Goal: Task Accomplishment & Management: Use online tool/utility

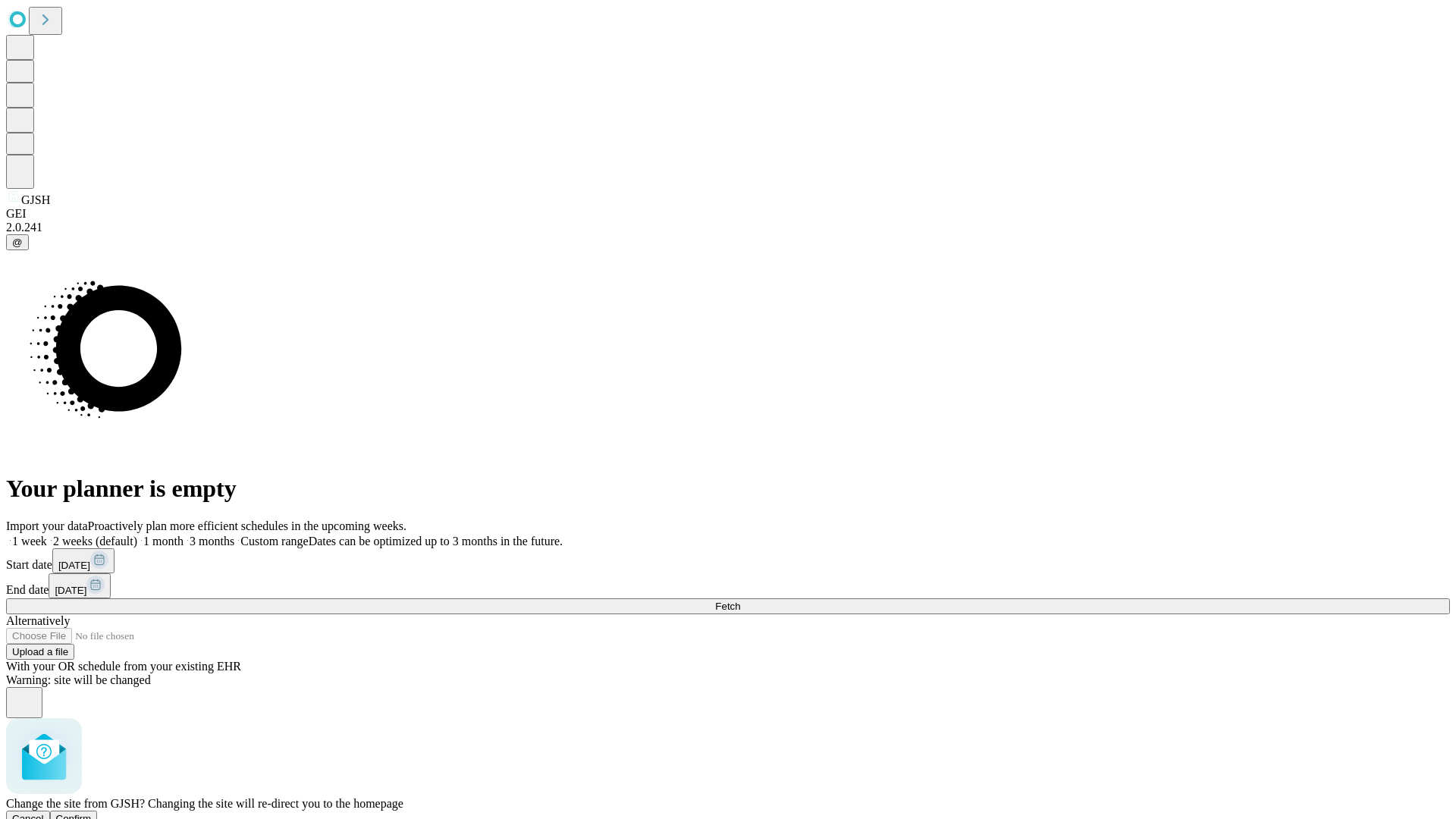
click at [91, 813] on span "Confirm" at bounding box center [73, 818] width 35 height 11
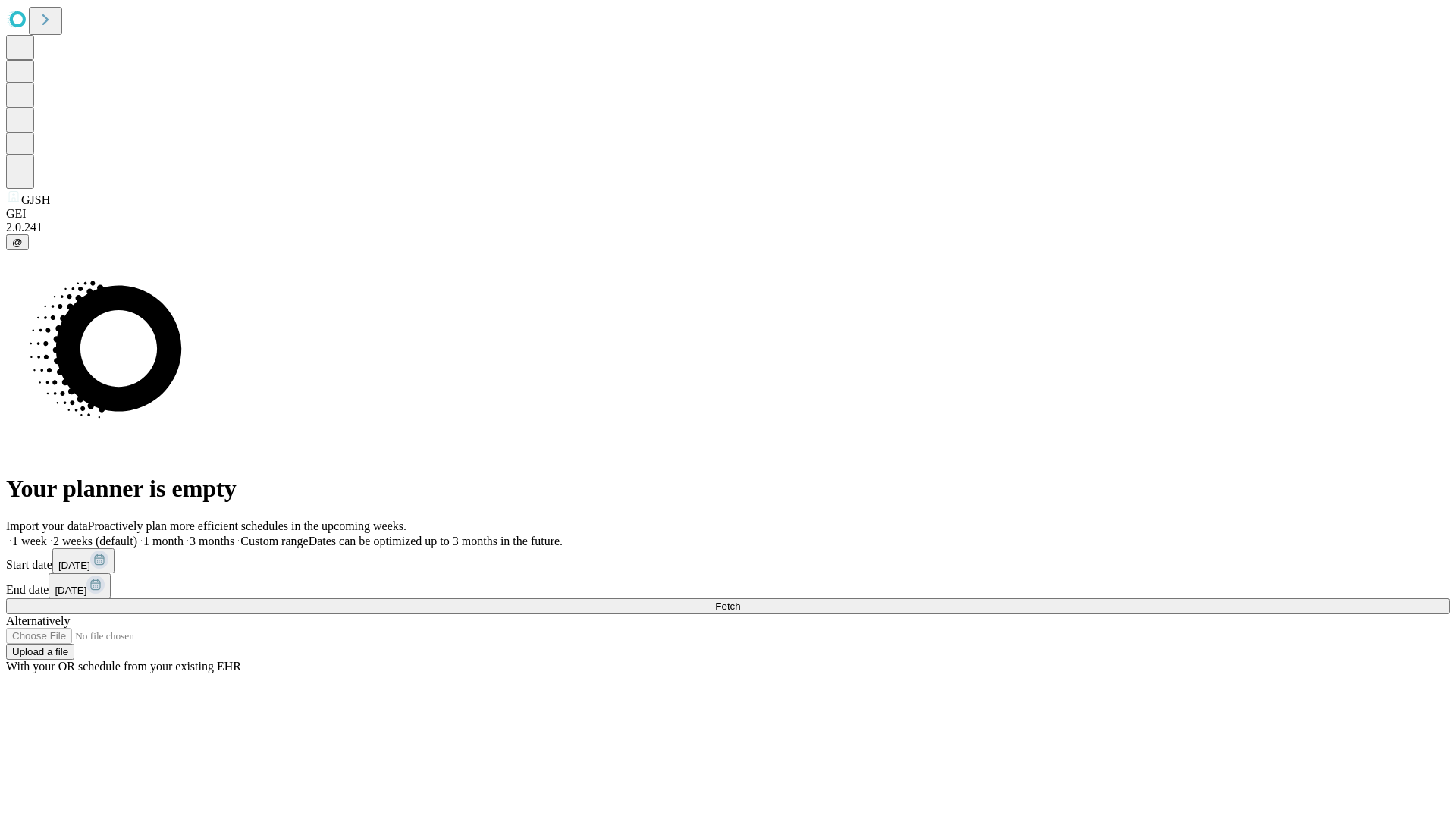
click at [184, 535] on label "1 month" at bounding box center [160, 541] width 47 height 13
click at [740, 601] on span "Fetch" at bounding box center [728, 606] width 25 height 11
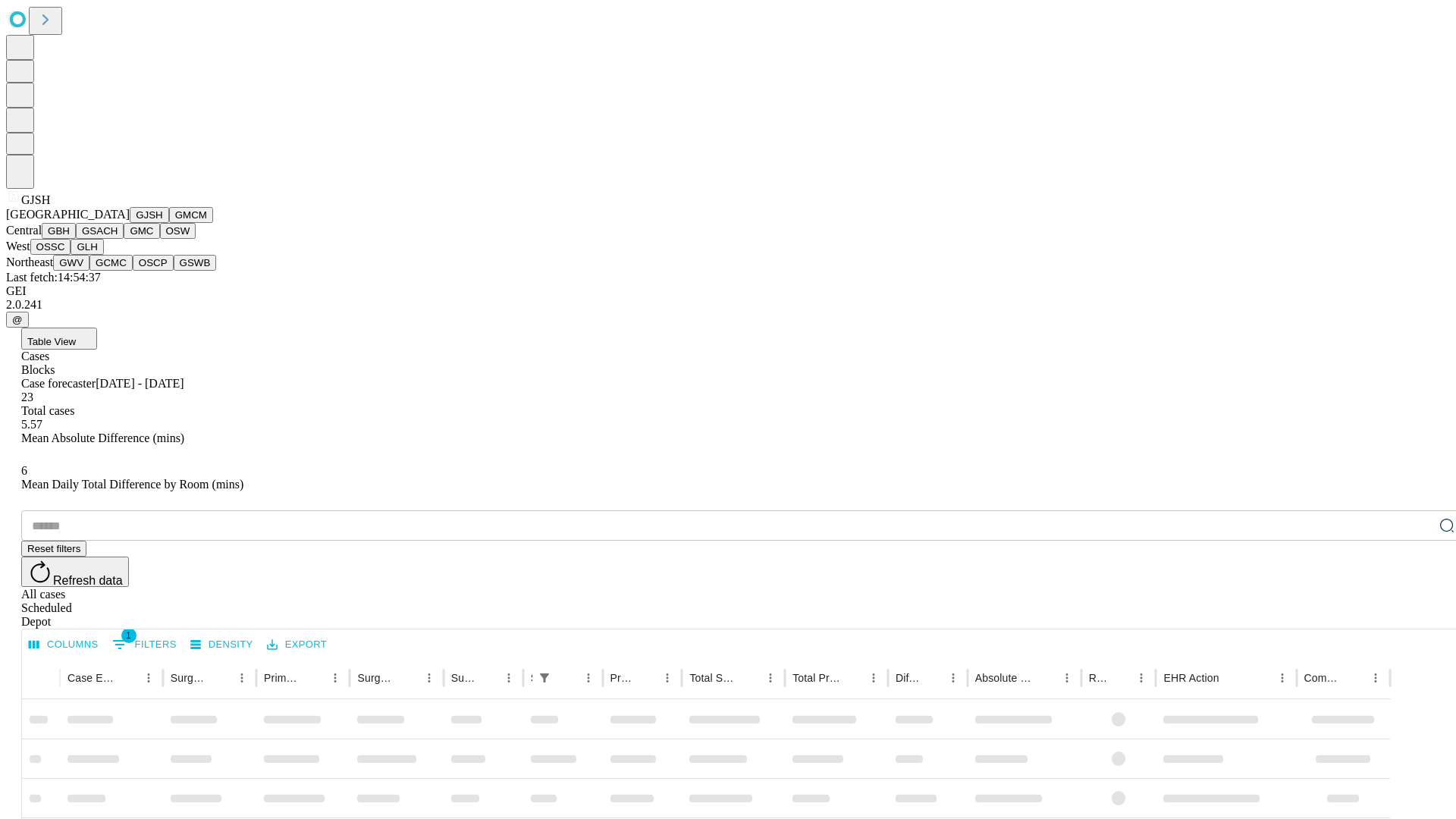
click at [169, 223] on button "GMCM" at bounding box center [191, 215] width 44 height 16
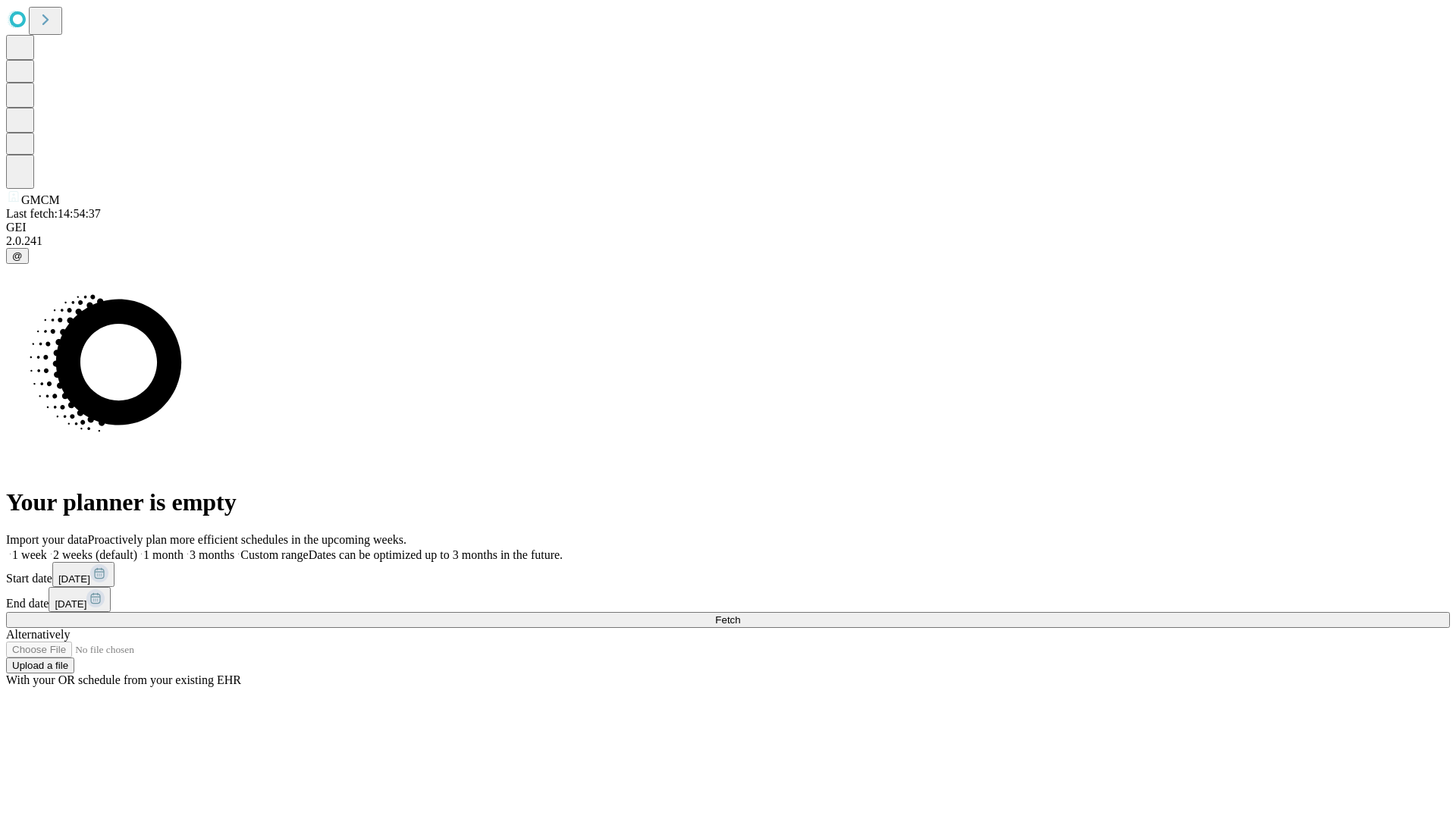
click at [184, 548] on label "1 month" at bounding box center [160, 554] width 47 height 13
click at [740, 615] on span "Fetch" at bounding box center [728, 620] width 25 height 11
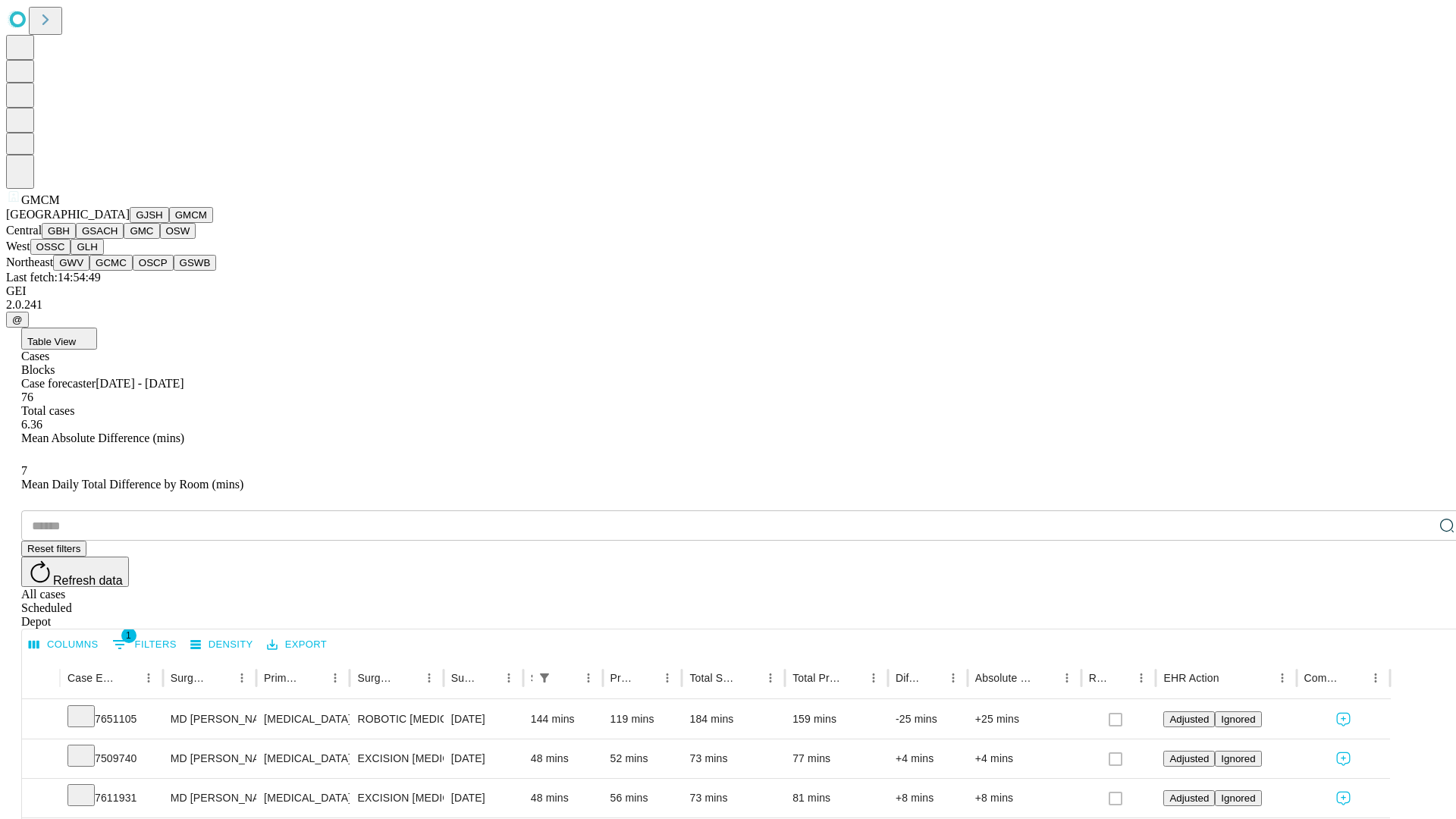
click at [76, 239] on button "GBH" at bounding box center [59, 231] width 34 height 16
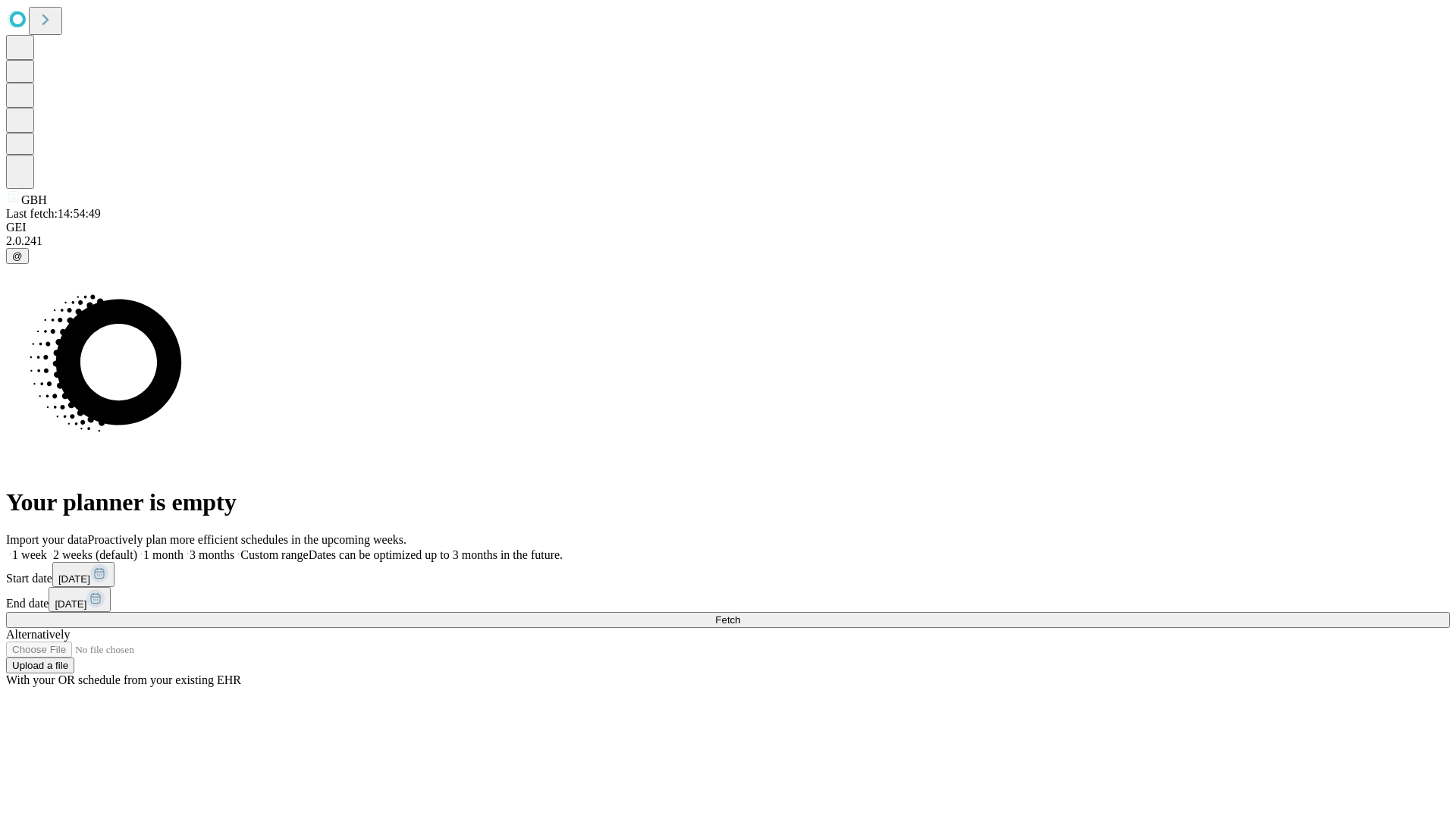
click at [184, 548] on label "1 month" at bounding box center [160, 554] width 47 height 13
click at [740, 615] on span "Fetch" at bounding box center [728, 620] width 25 height 11
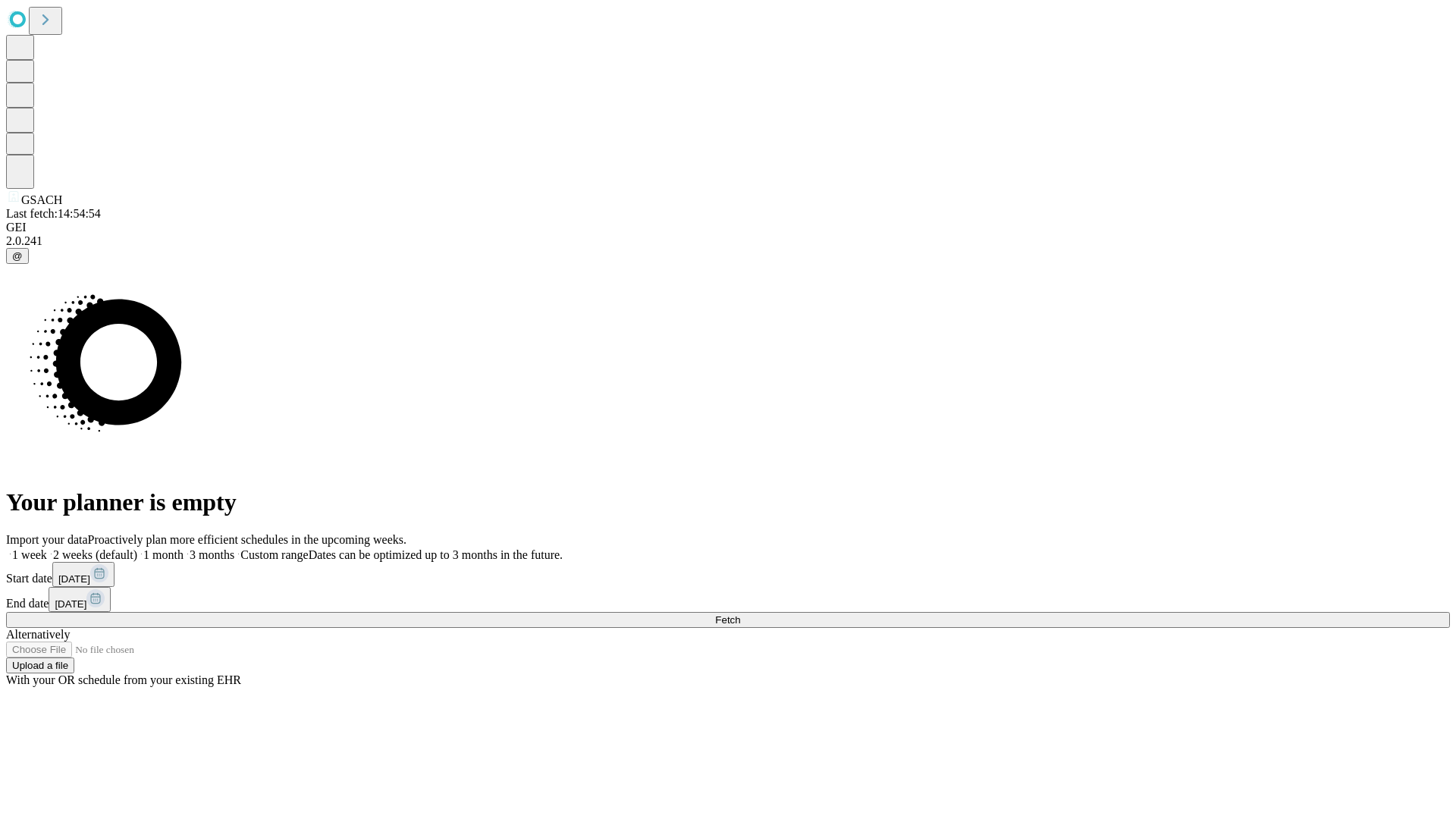
click at [184, 548] on label "1 month" at bounding box center [160, 554] width 47 height 13
click at [740, 615] on span "Fetch" at bounding box center [728, 620] width 25 height 11
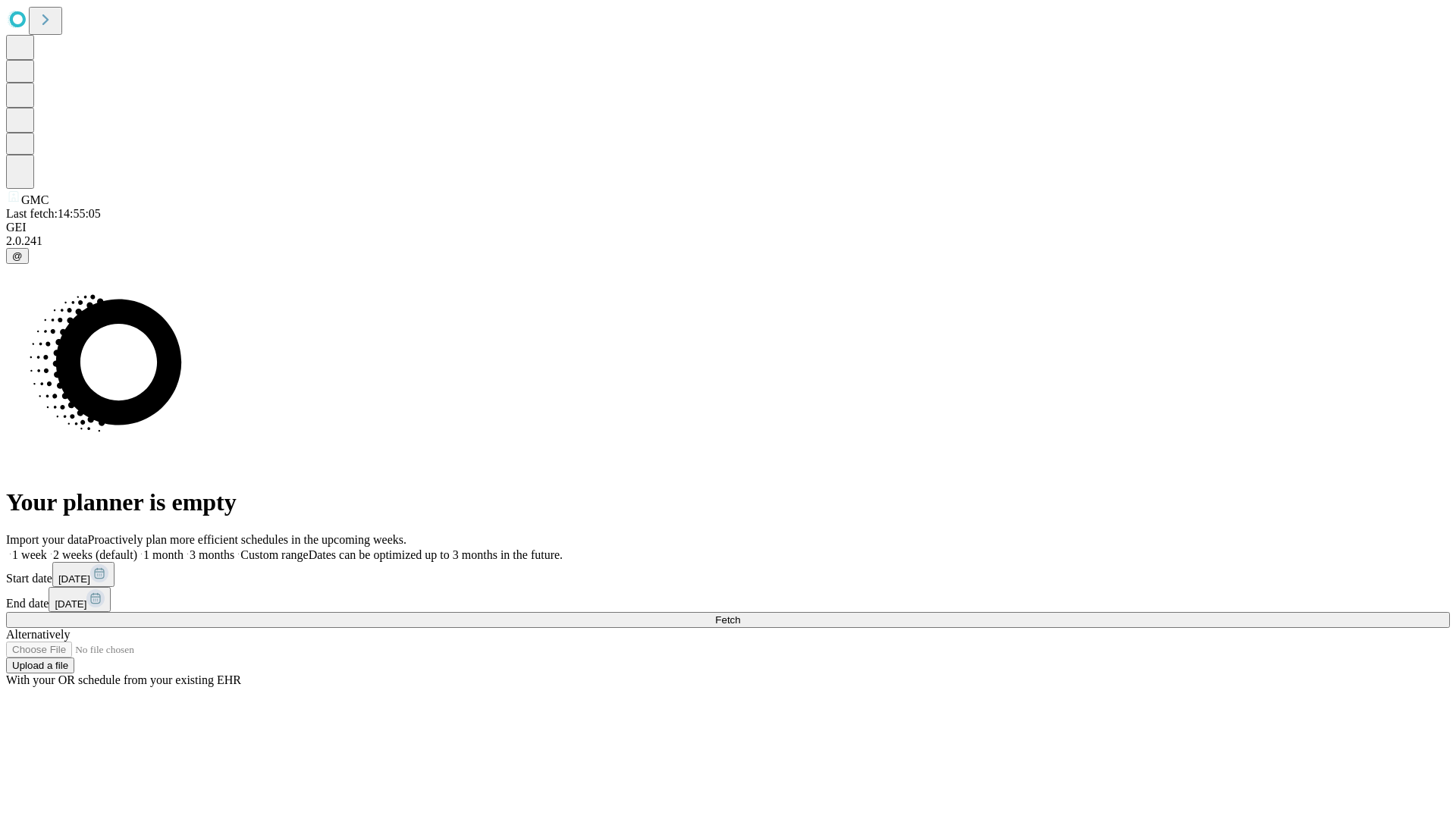
click at [184, 548] on label "1 month" at bounding box center [160, 554] width 47 height 13
click at [740, 615] on span "Fetch" at bounding box center [728, 620] width 25 height 11
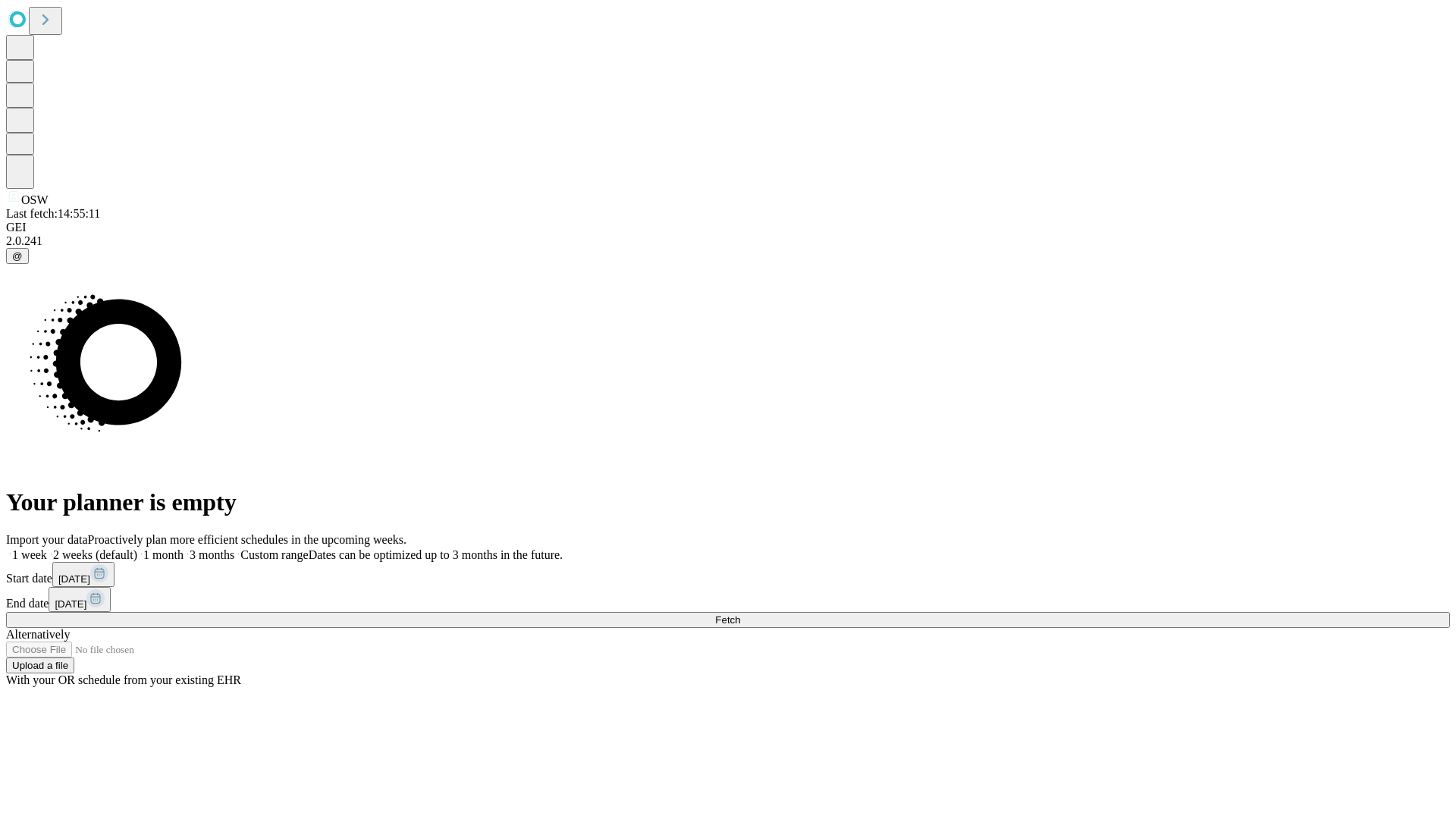
click at [184, 548] on label "1 month" at bounding box center [160, 554] width 47 height 13
click at [740, 615] on span "Fetch" at bounding box center [728, 620] width 25 height 11
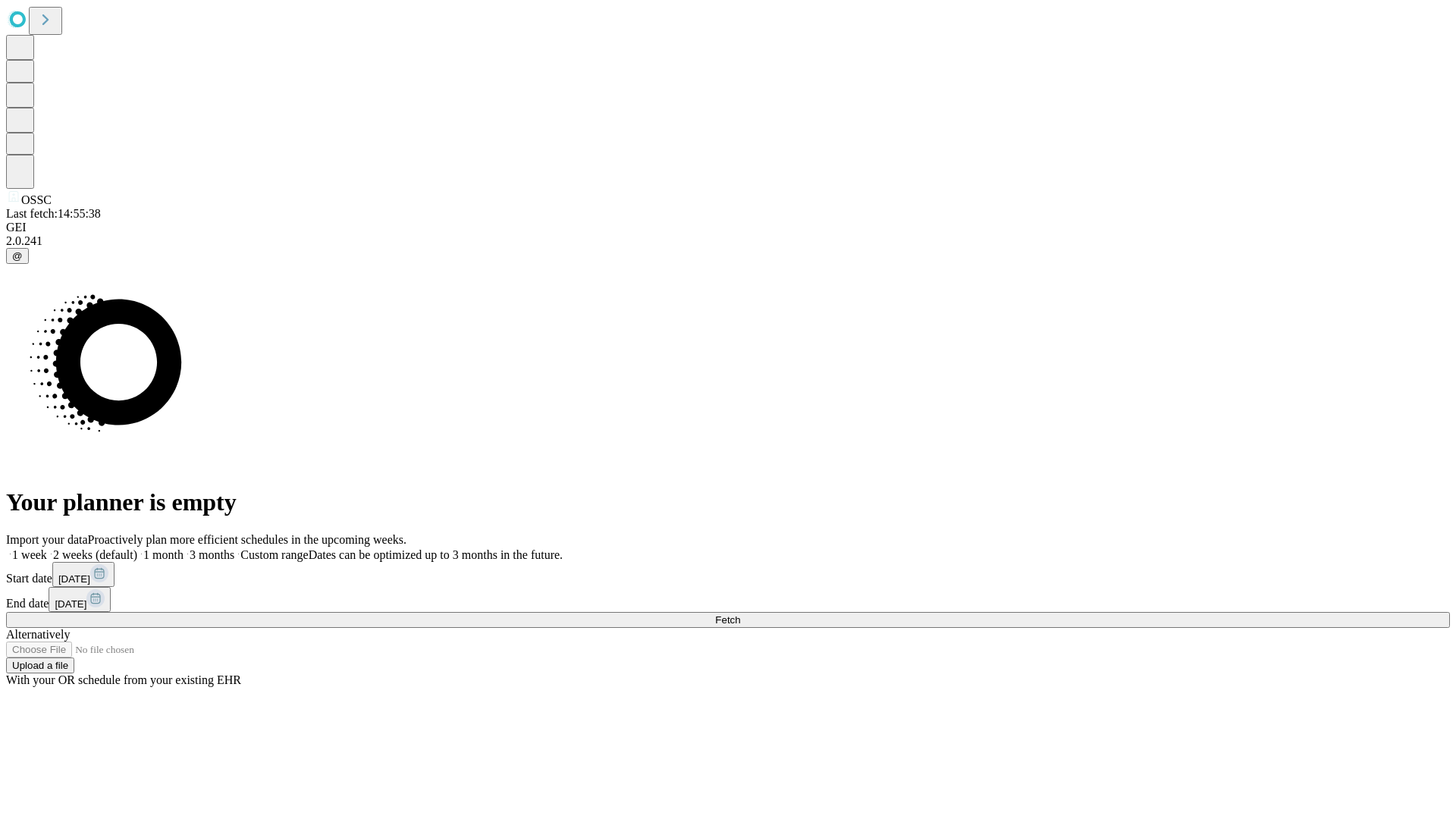
click at [184, 548] on label "1 month" at bounding box center [160, 554] width 47 height 13
click at [740, 615] on span "Fetch" at bounding box center [728, 620] width 25 height 11
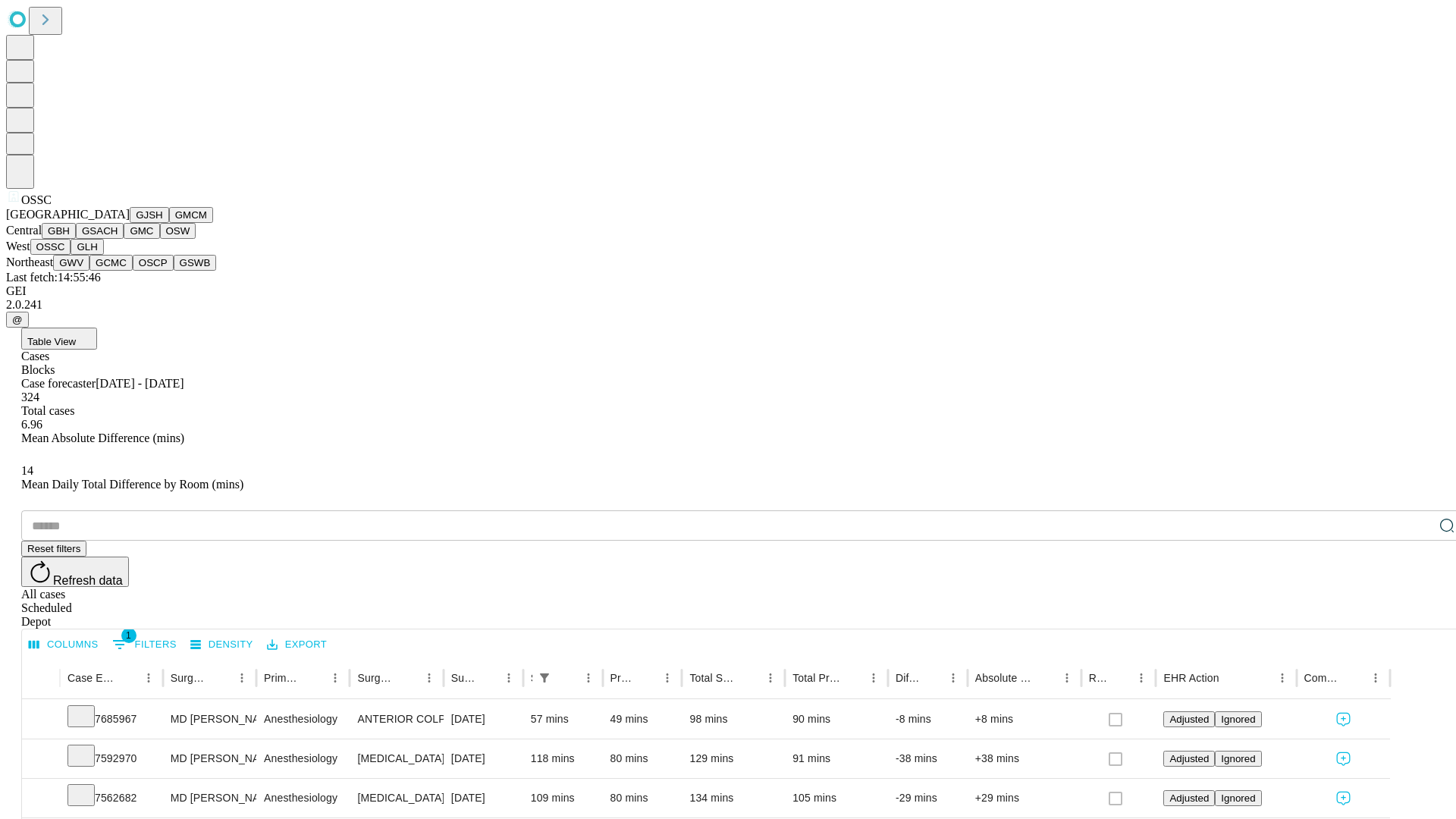
click at [103, 255] on button "GLH" at bounding box center [87, 247] width 33 height 16
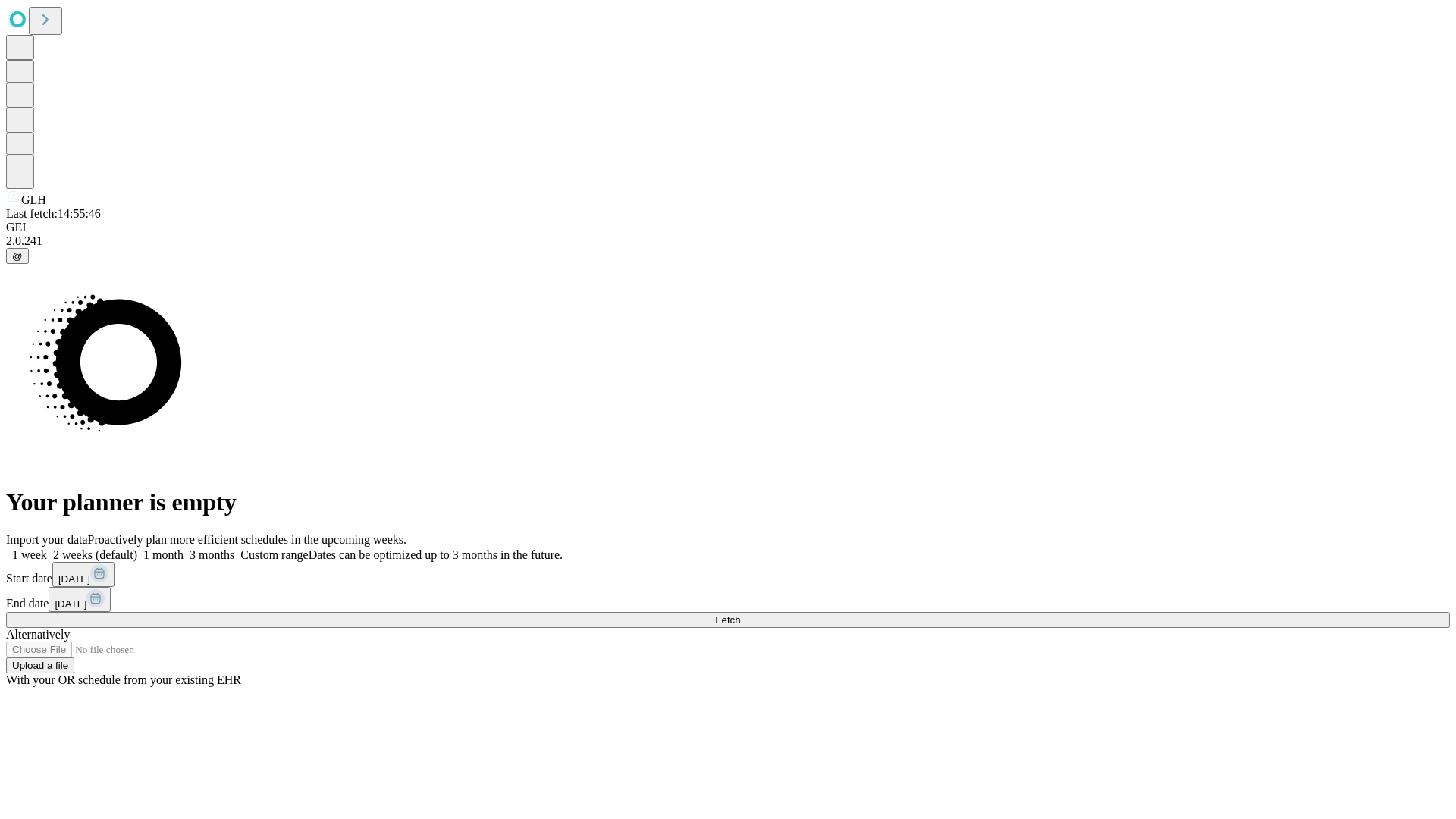
click at [184, 548] on label "1 month" at bounding box center [160, 554] width 47 height 13
click at [740, 615] on span "Fetch" at bounding box center [728, 620] width 25 height 11
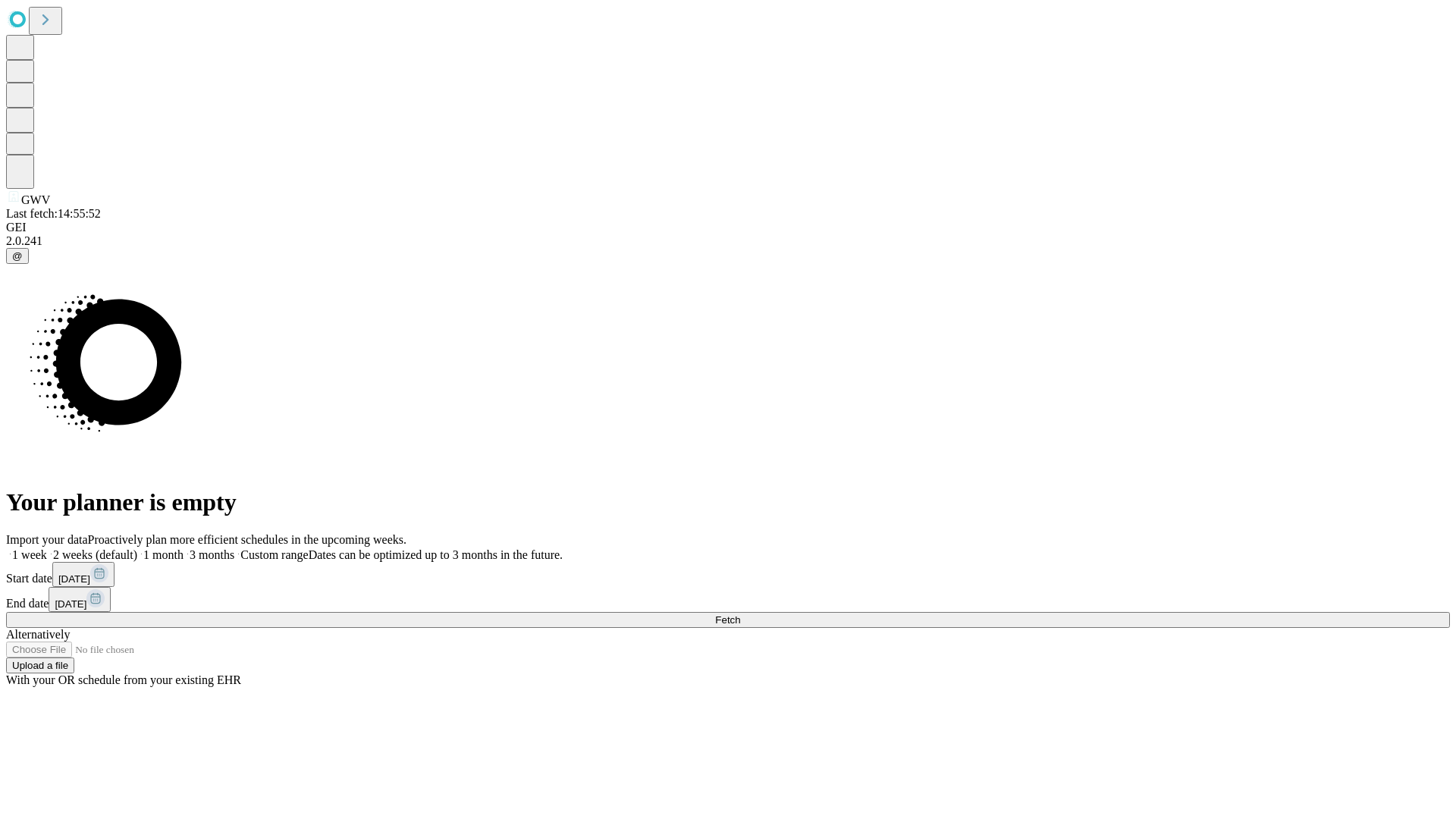
click at [184, 548] on label "1 month" at bounding box center [160, 554] width 47 height 13
click at [740, 615] on span "Fetch" at bounding box center [728, 620] width 25 height 11
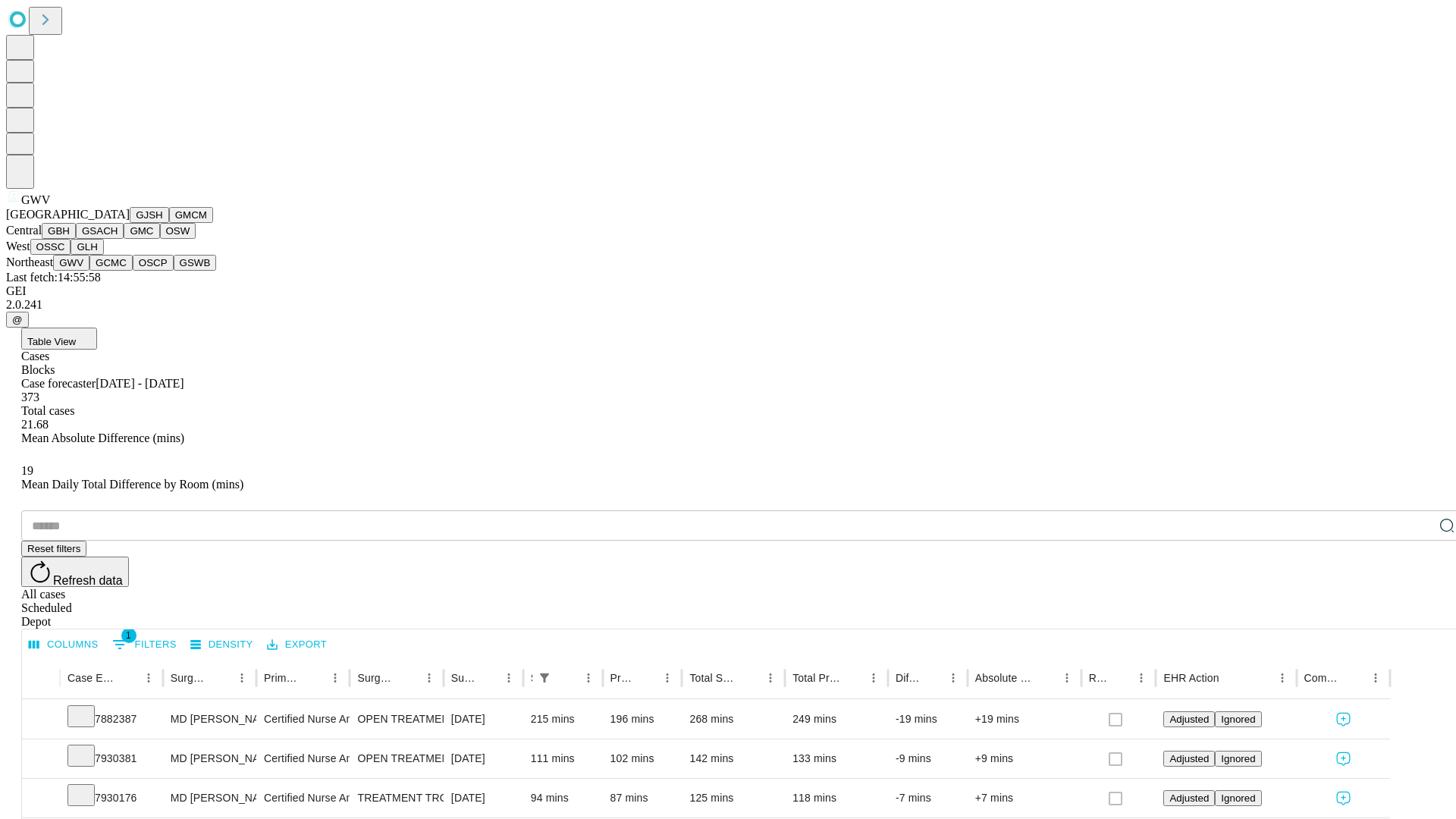
click at [117, 271] on button "GCMC" at bounding box center [111, 263] width 43 height 16
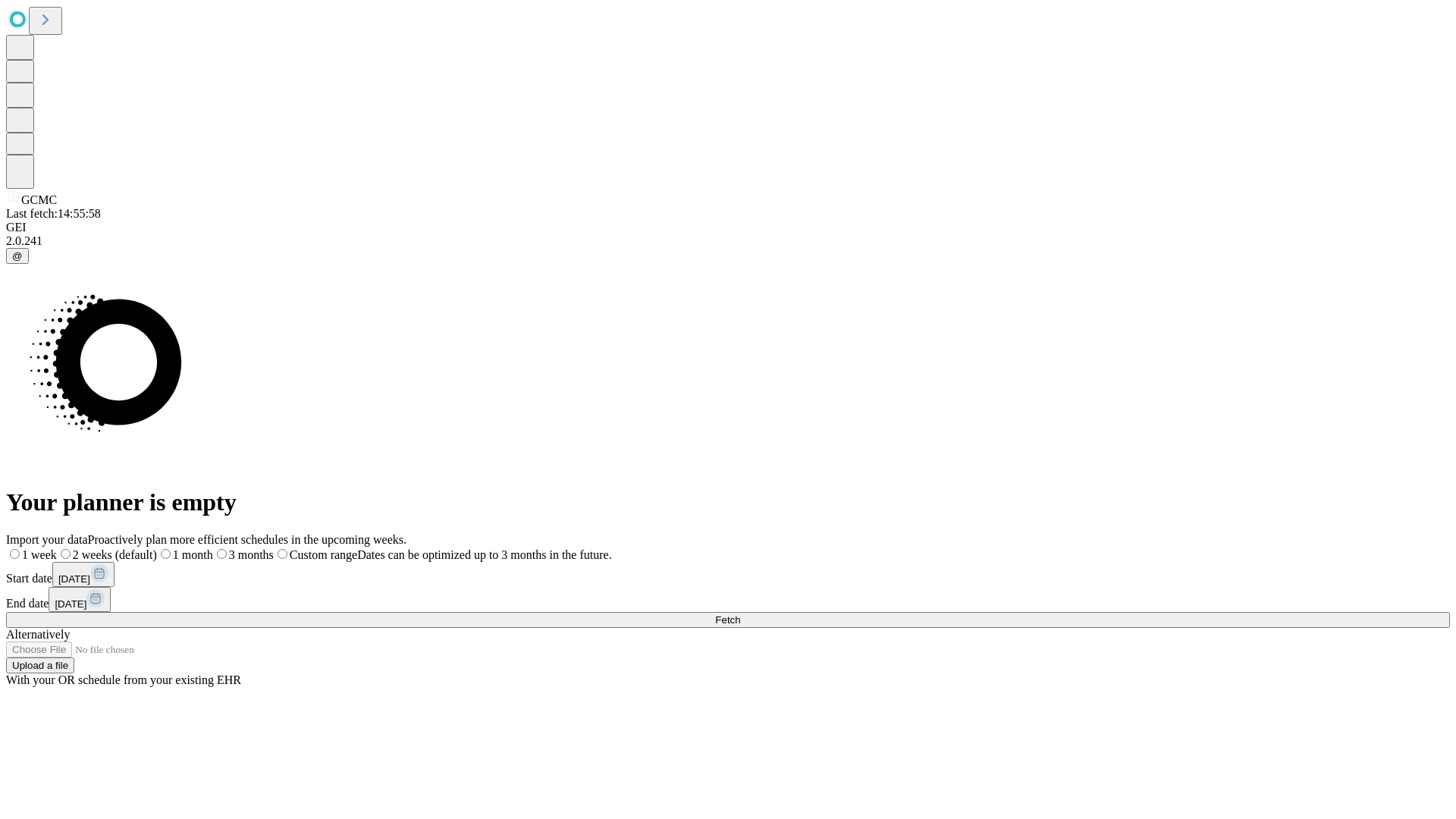
click at [213, 548] on label "1 month" at bounding box center [184, 554] width 56 height 13
click at [740, 615] on span "Fetch" at bounding box center [728, 620] width 25 height 11
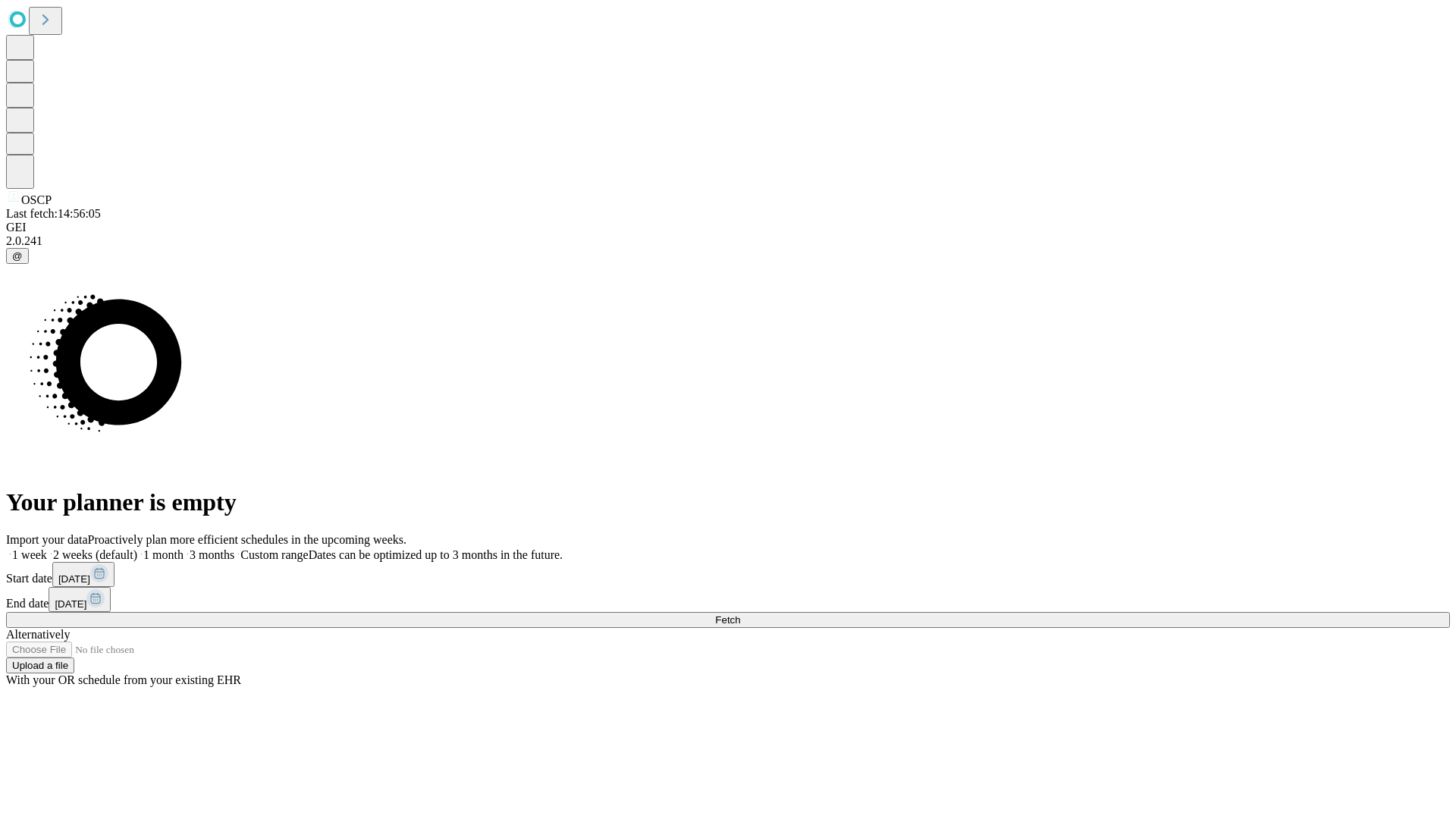
click at [740, 615] on span "Fetch" at bounding box center [728, 620] width 25 height 11
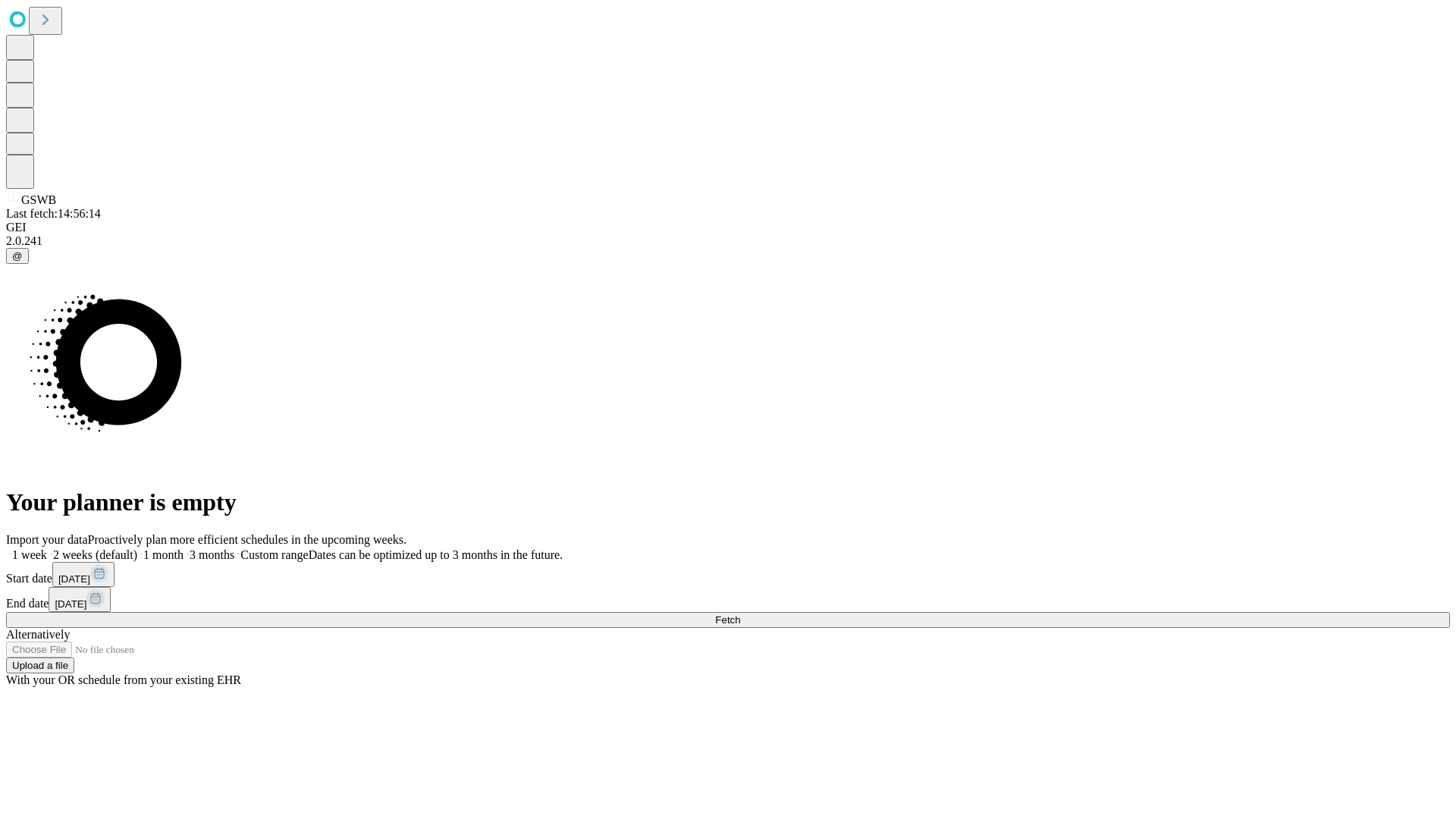
click at [184, 548] on label "1 month" at bounding box center [160, 554] width 47 height 13
click at [740, 615] on span "Fetch" at bounding box center [728, 620] width 25 height 11
